Goal: Information Seeking & Learning: Learn about a topic

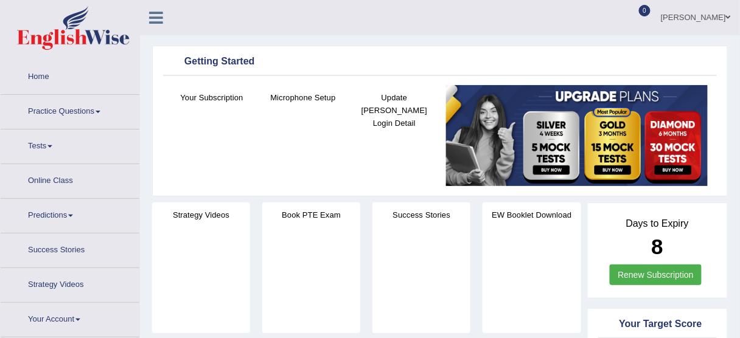
scroll to position [49, 0]
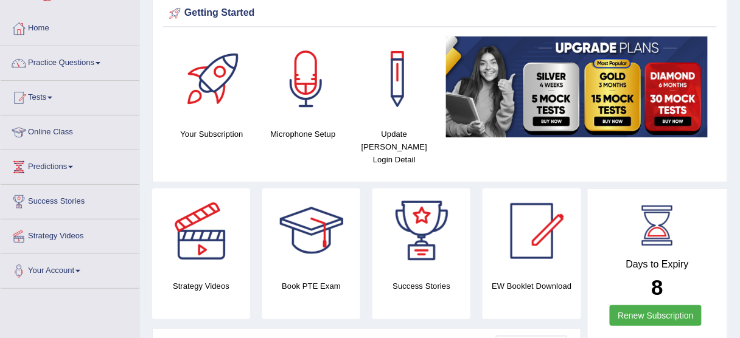
click at [550, 305] on div "EW Booklet Download" at bounding box center [531, 254] width 98 height 131
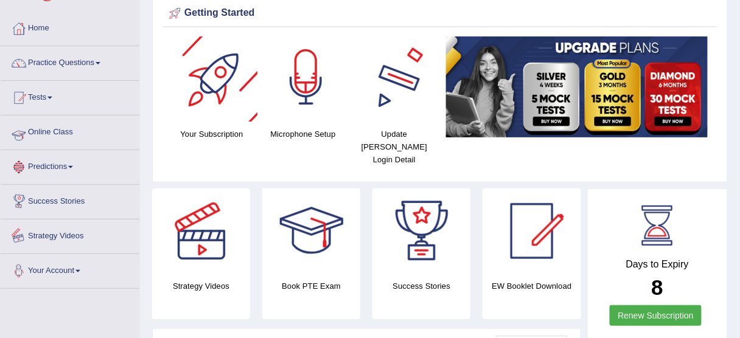
click at [78, 67] on link "Practice Questions" at bounding box center [70, 61] width 139 height 30
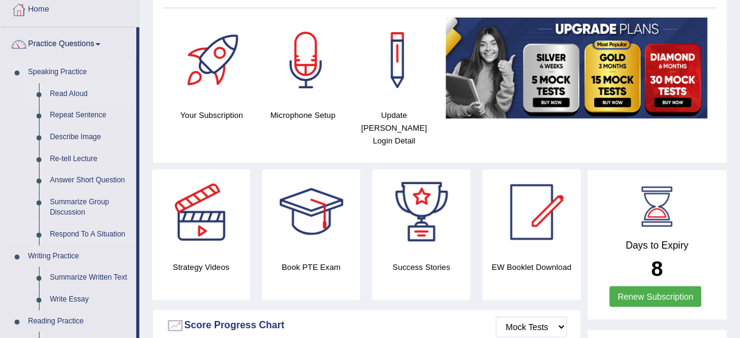
scroll to position [0, 0]
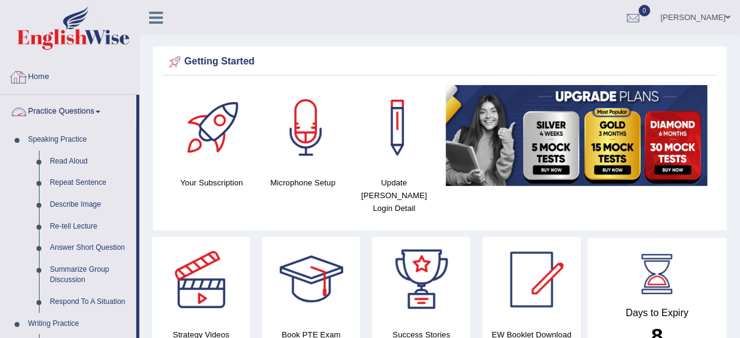
click at [43, 76] on link "Home" at bounding box center [70, 75] width 139 height 30
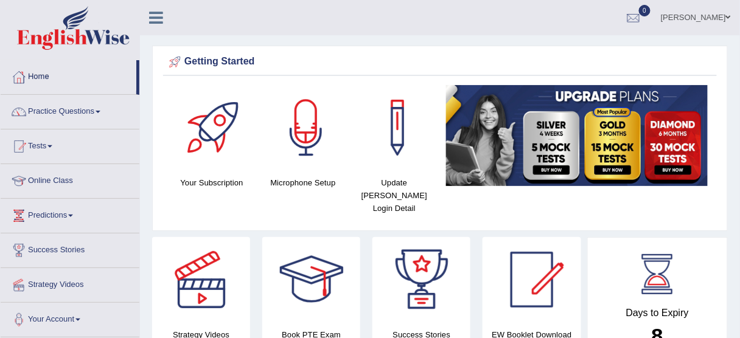
click at [52, 176] on link "Online Class" at bounding box center [70, 179] width 139 height 30
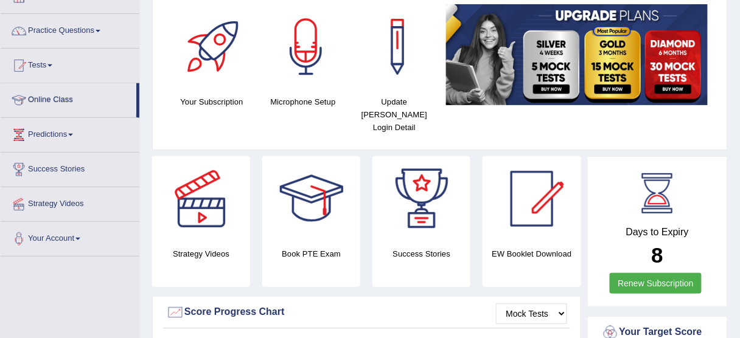
scroll to position [97, 0]
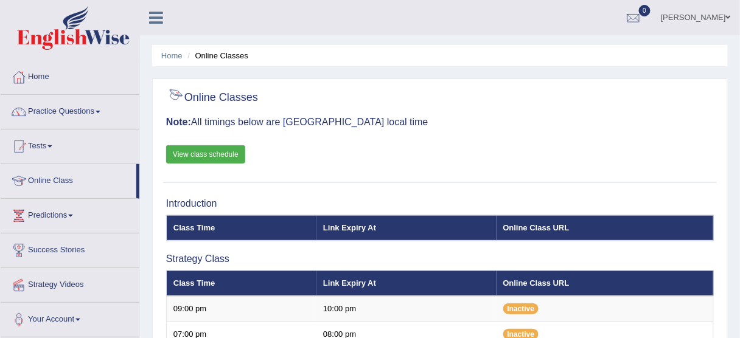
click at [213, 153] on link "View class schedule" at bounding box center [205, 154] width 79 height 18
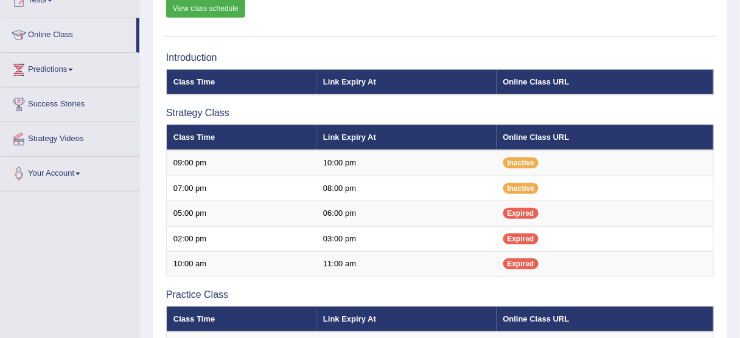
scroll to position [195, 0]
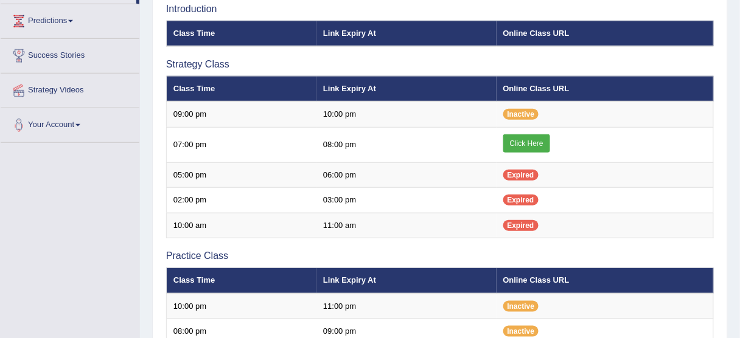
click at [532, 141] on link "Click Here" at bounding box center [526, 143] width 47 height 18
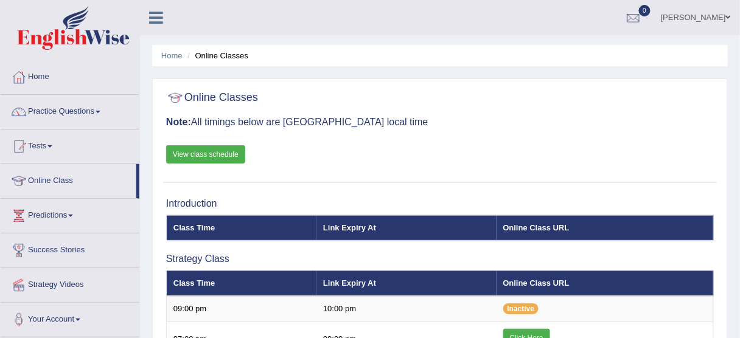
click at [223, 154] on link "View class schedule" at bounding box center [205, 154] width 79 height 18
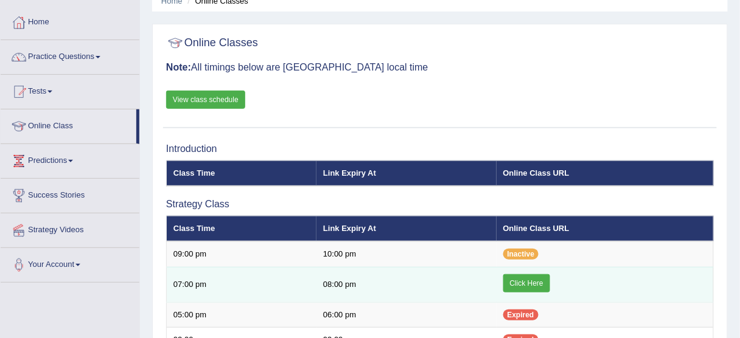
scroll to position [97, 0]
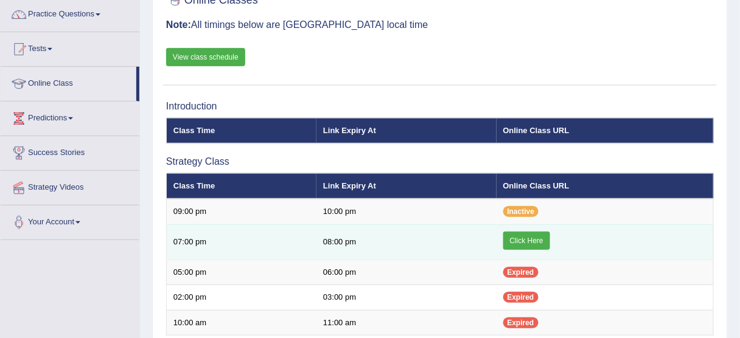
click at [519, 241] on link "Click Here" at bounding box center [526, 241] width 47 height 18
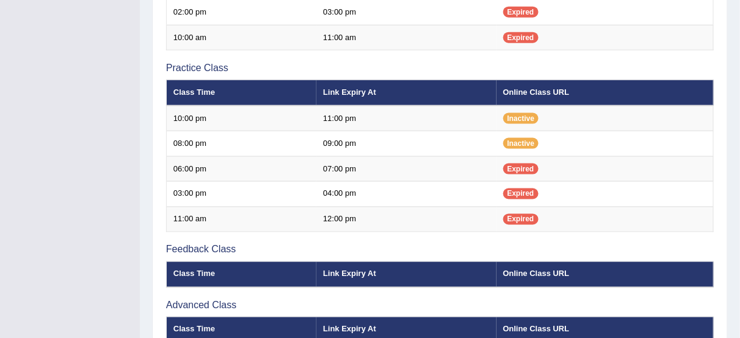
scroll to position [389, 0]
